Goal: Information Seeking & Learning: Learn about a topic

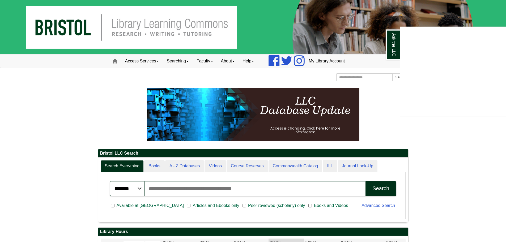
click at [122, 93] on div "Ask the LLC" at bounding box center [253, 121] width 506 height 242
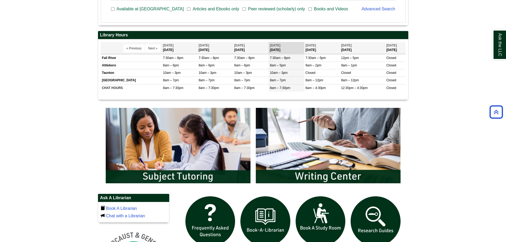
scroll to position [196, 0]
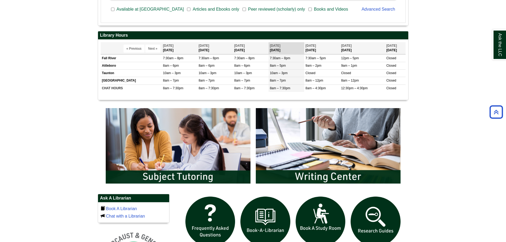
click at [121, 100] on div "Library Hours Display of Opening hours « Previous Next » [DATE] [DATE] Closed" at bounding box center [253, 68] width 311 height 74
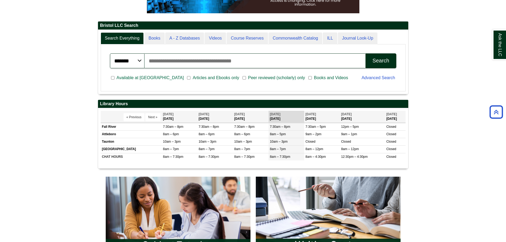
scroll to position [113, 0]
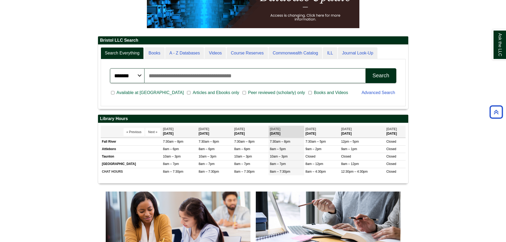
click at [176, 76] on input "Search articles, books, journals & more" at bounding box center [255, 75] width 221 height 15
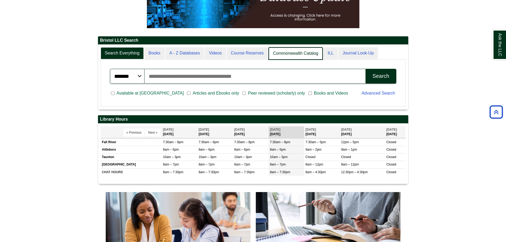
scroll to position [65, 310]
click at [366, 69] on button "Search" at bounding box center [381, 76] width 31 height 15
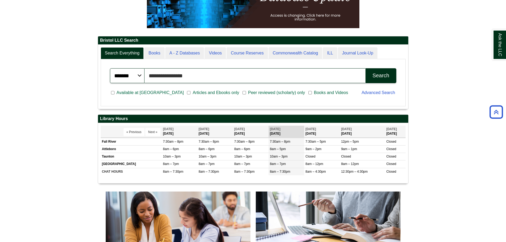
scroll to position [64, 310]
drag, startPoint x: 193, startPoint y: 74, endPoint x: 132, endPoint y: 69, distance: 60.8
click at [132, 69] on div "**********" at bounding box center [253, 75] width 286 height 15
click at [205, 70] on input "**********" at bounding box center [255, 75] width 221 height 15
click at [366, 68] on button "Search" at bounding box center [381, 75] width 31 height 15
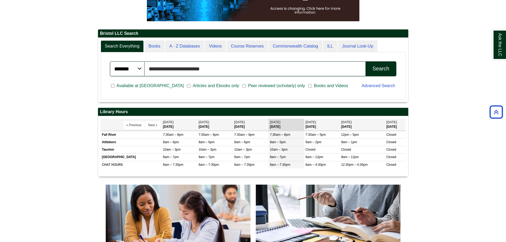
scroll to position [120, 0]
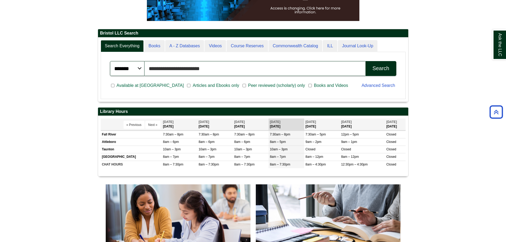
click at [188, 68] on input "**********" at bounding box center [255, 68] width 221 height 15
click at [366, 61] on button "Search" at bounding box center [381, 68] width 31 height 15
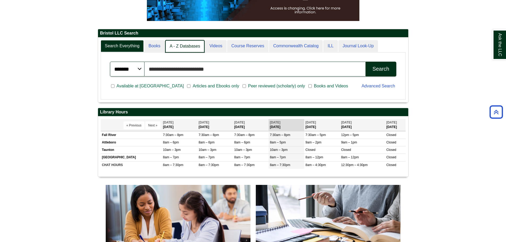
scroll to position [3, 3]
click at [185, 46] on link "A - Z Databases" at bounding box center [185, 46] width 40 height 12
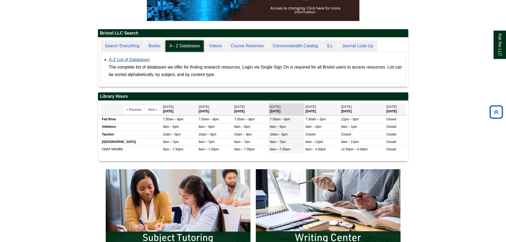
scroll to position [49, 310]
click at [133, 60] on link "A-Z List of Databases" at bounding box center [129, 59] width 41 height 5
drag, startPoint x: 142, startPoint y: 59, endPoint x: 132, endPoint y: 61, distance: 10.0
click at [132, 61] on link "A-Z List of Databases" at bounding box center [129, 59] width 41 height 5
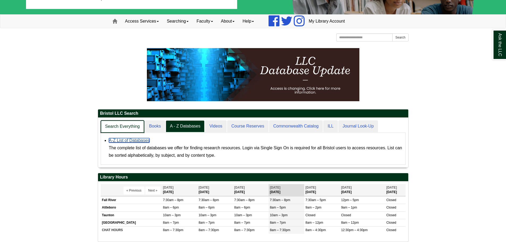
scroll to position [50, 310]
click at [129, 126] on link "Search Everything" at bounding box center [123, 126] width 44 height 12
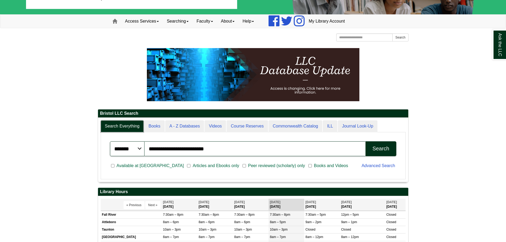
scroll to position [64, 310]
drag, startPoint x: 194, startPoint y: 148, endPoint x: 0, endPoint y: 113, distance: 197.6
type input "********"
click at [366, 141] on button "Search" at bounding box center [381, 148] width 31 height 15
